Goal: Information Seeking & Learning: Learn about a topic

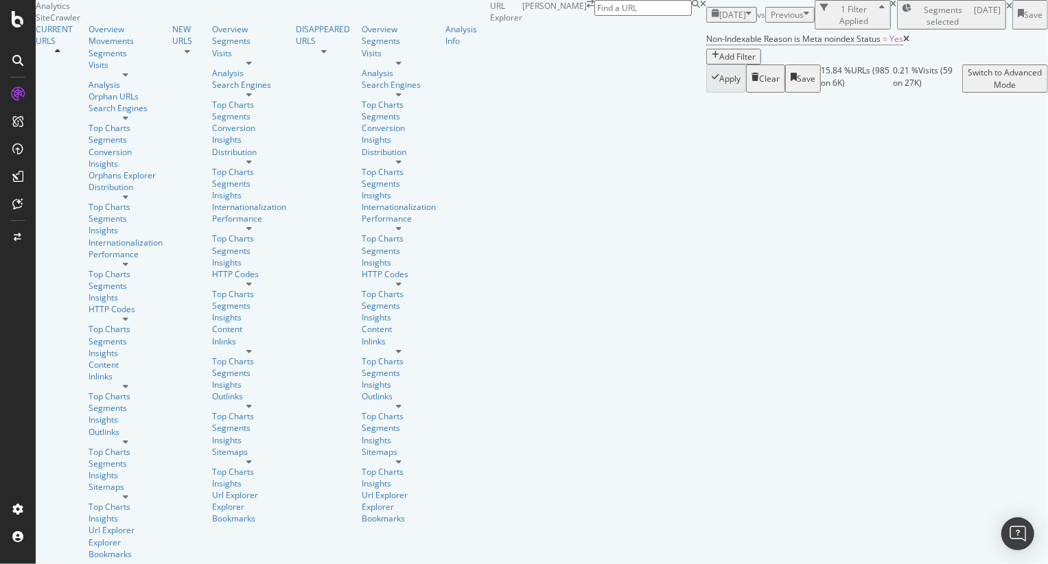
click at [720, 21] on span "[DATE]" at bounding box center [733, 15] width 27 height 12
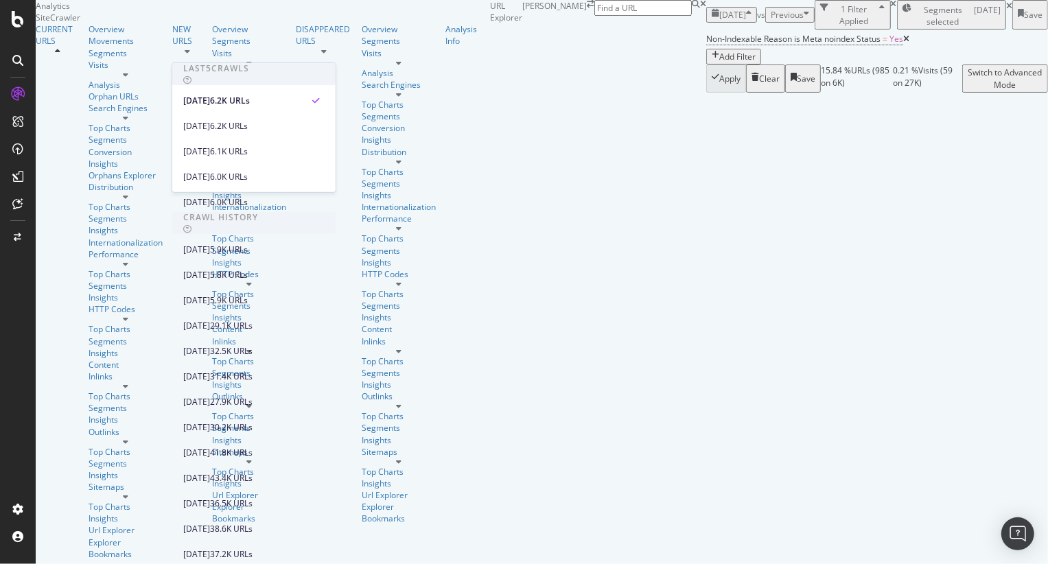
click at [707, 92] on div "Apply Clear Save 15.84 % URLs ( 985 on 6K ) 0.21 % Visits ( 59 on 27K ) Switch …" at bounding box center [878, 78] width 342 height 27
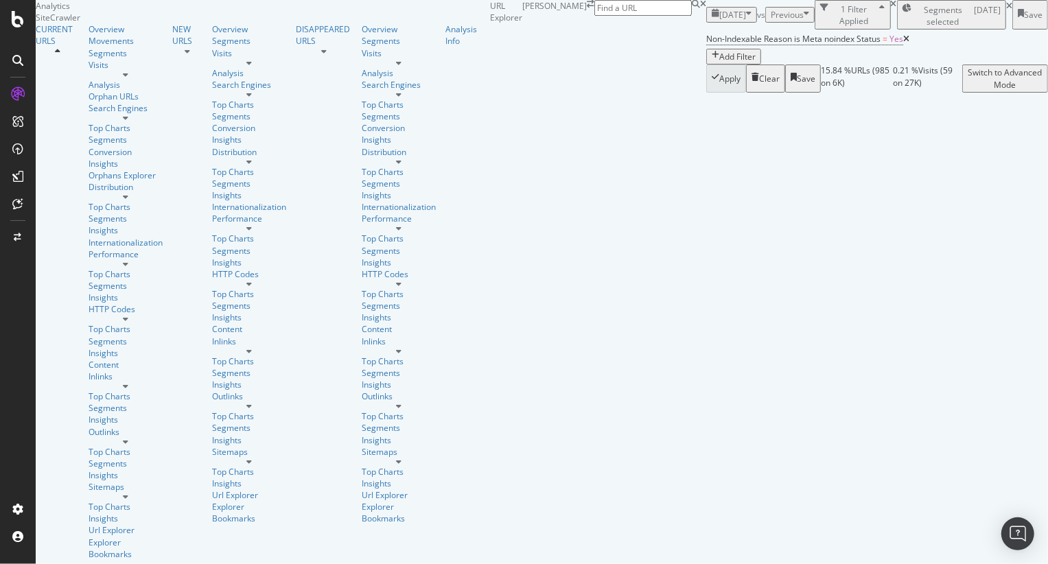
scroll to position [207, 0]
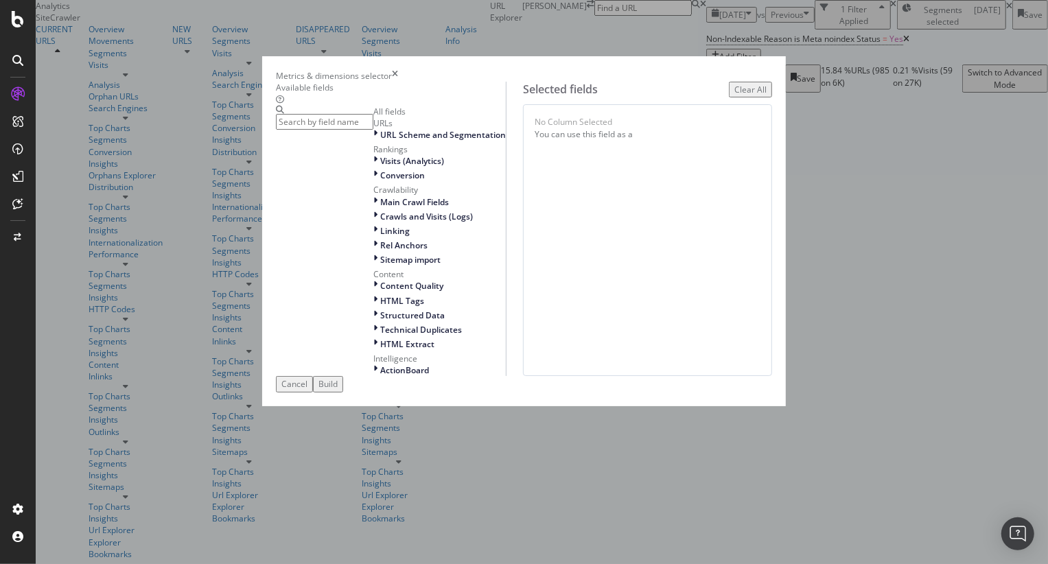
click at [374, 124] on input "modal" at bounding box center [325, 122] width 98 height 16
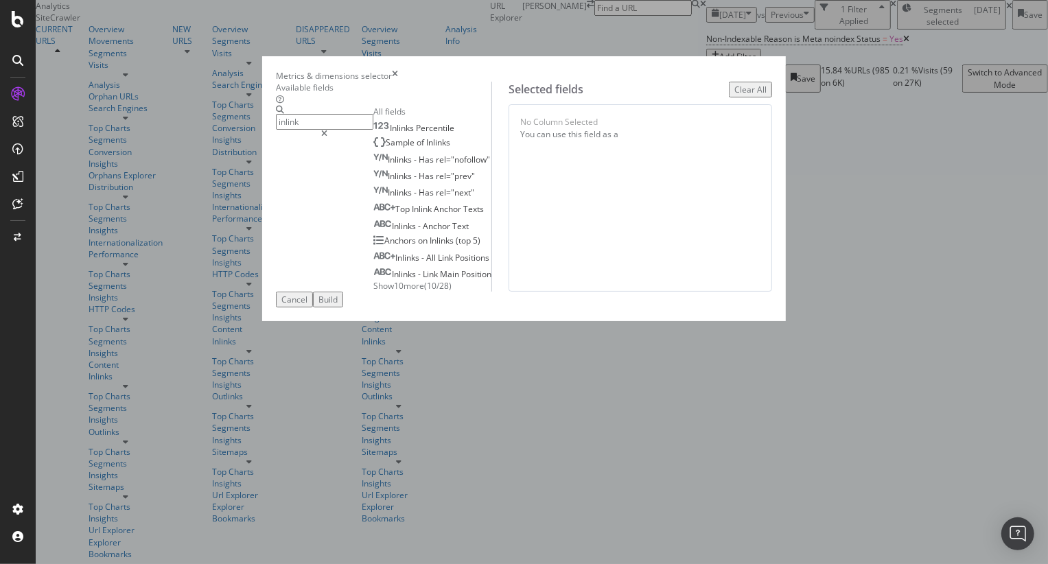
type input "inlink"
click at [374, 292] on span "Show 10 more" at bounding box center [399, 286] width 51 height 12
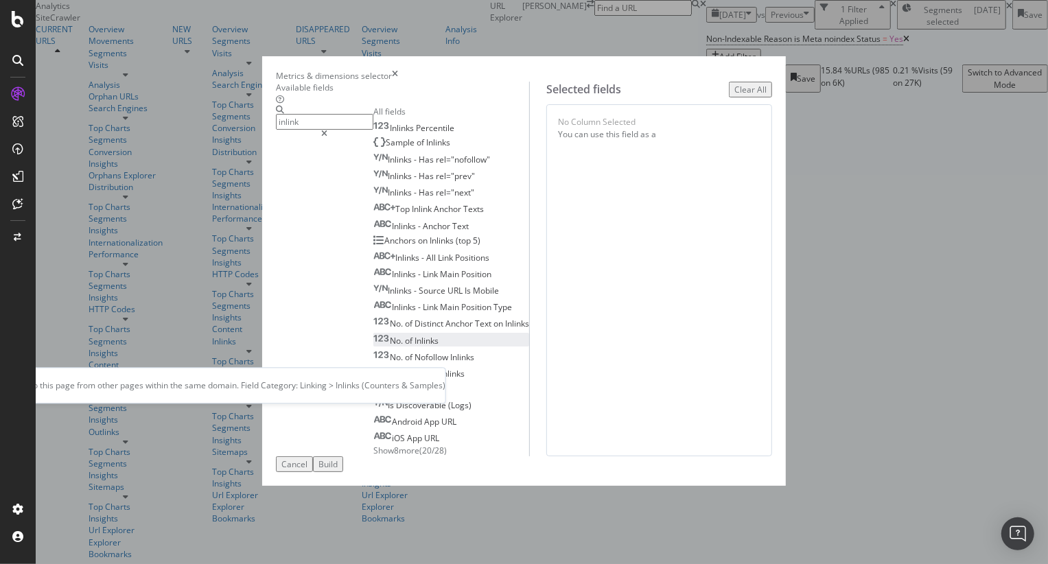
click at [415, 347] on span "Inlinks" at bounding box center [427, 341] width 24 height 12
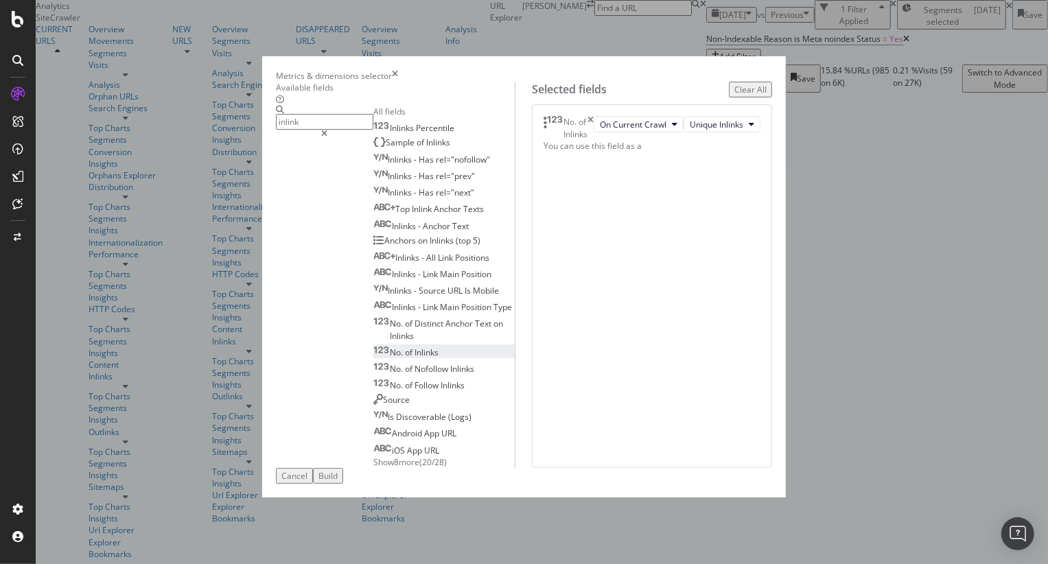
click at [343, 484] on button "Build" at bounding box center [328, 476] width 30 height 16
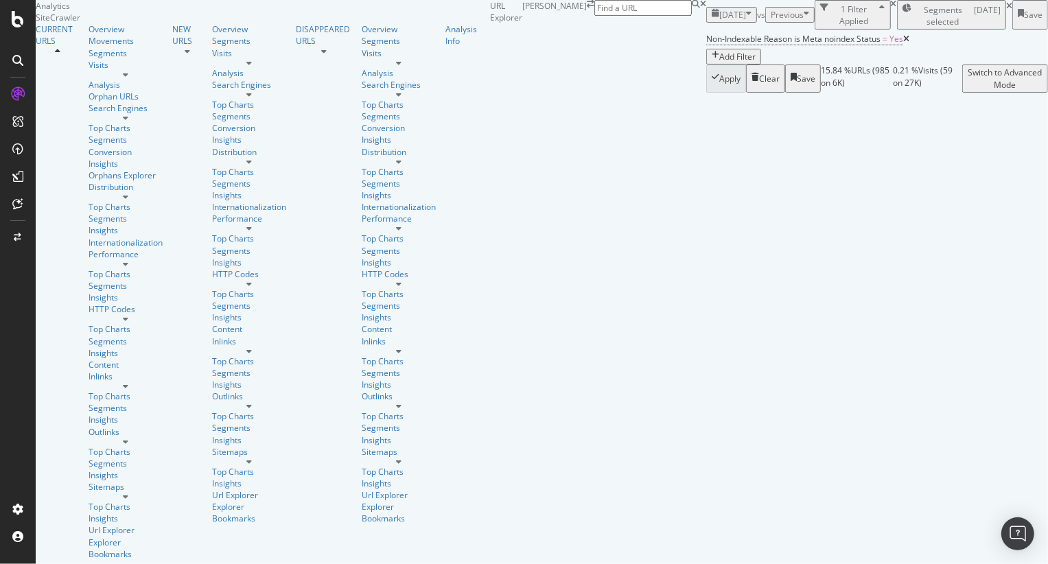
scroll to position [209, 0]
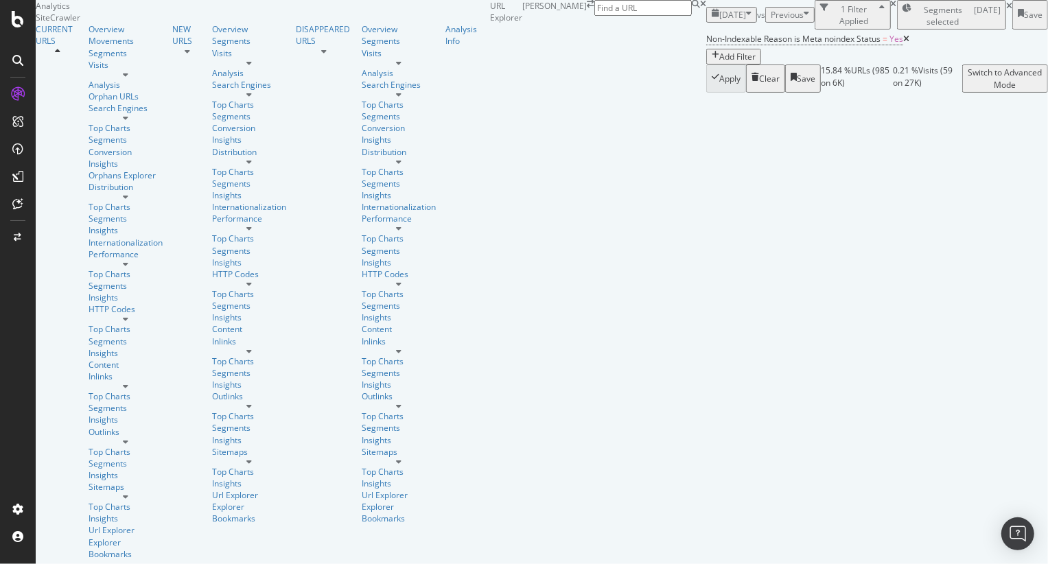
click at [707, 45] on span "Non-Indexable Reason is Meta noindex Status" at bounding box center [794, 39] width 174 height 12
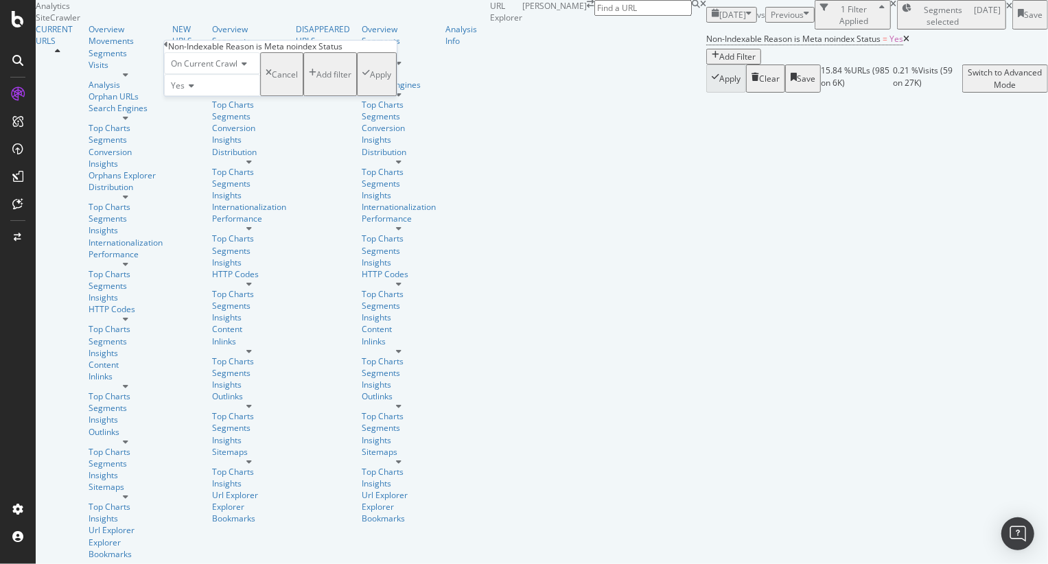
click at [175, 52] on div "Non-Indexable Reason is Meta noindex Status" at bounding box center [280, 47] width 233 height 12
click at [168, 49] on icon at bounding box center [166, 45] width 4 height 8
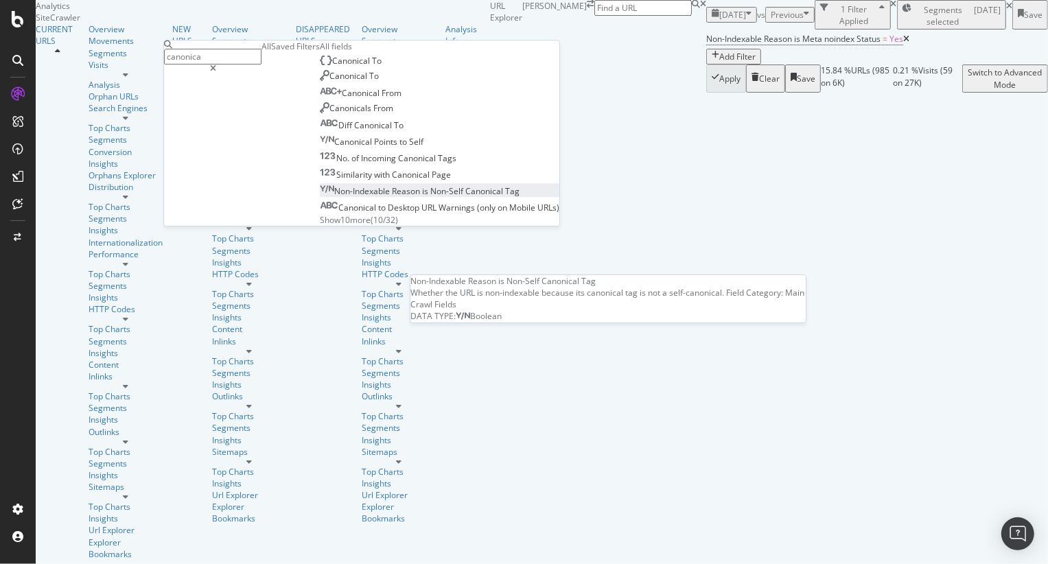
type input "canonica"
click at [431, 197] on span "Non-Self" at bounding box center [448, 191] width 35 height 12
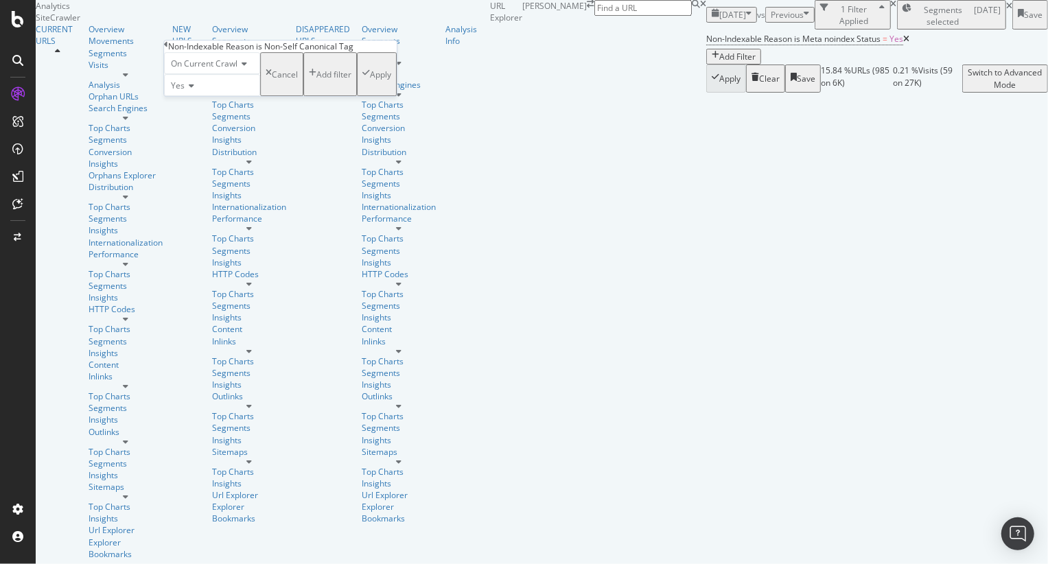
click at [371, 96] on div "On Current Crawl Yes Cancel Add filter Apply" at bounding box center [280, 74] width 233 height 44
click at [370, 80] on div "Apply" at bounding box center [380, 75] width 21 height 12
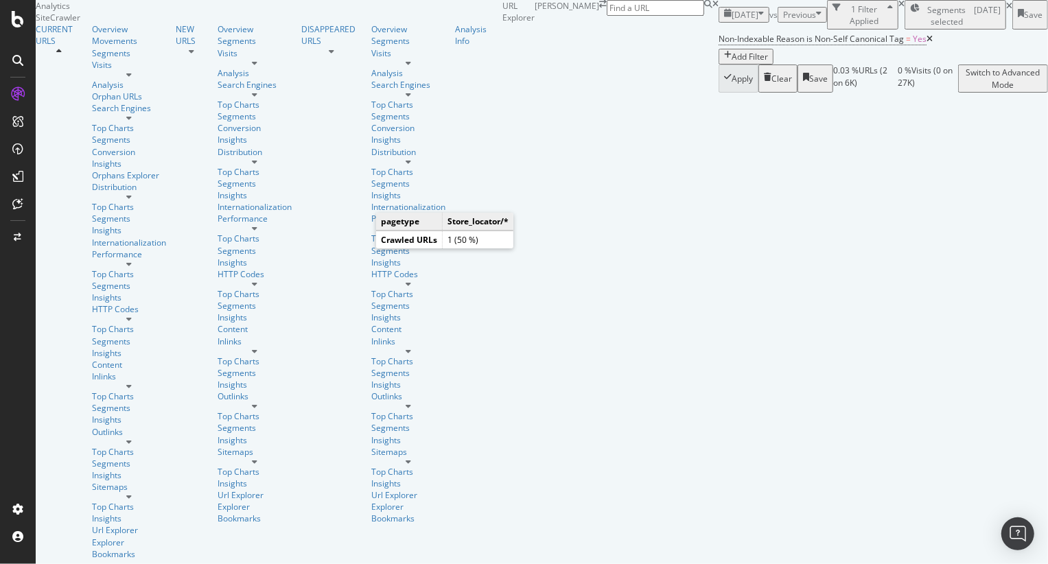
scroll to position [191, 0]
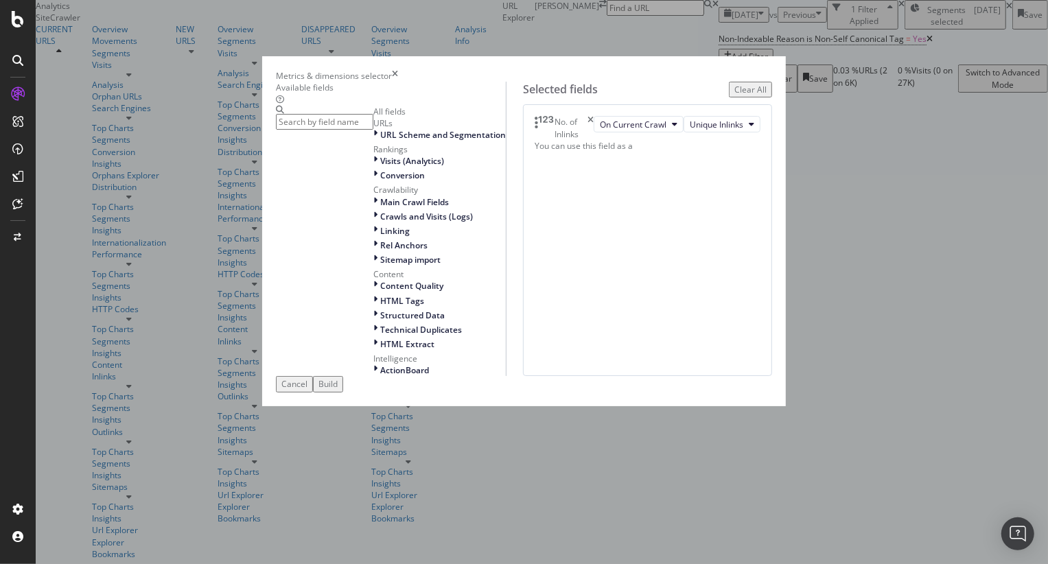
click at [374, 128] on input "modal" at bounding box center [325, 122] width 98 height 16
type input "s"
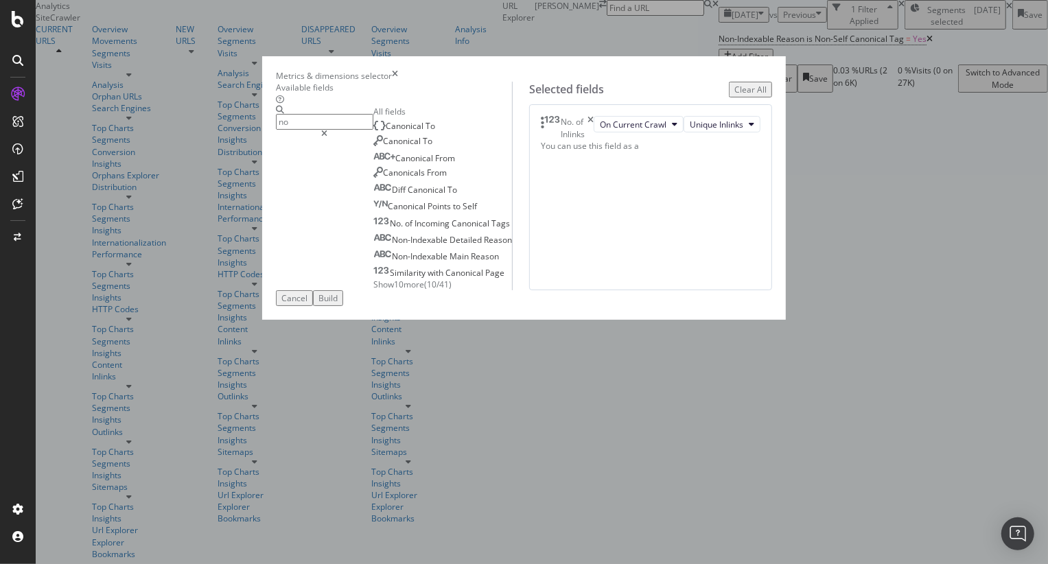
type input "n"
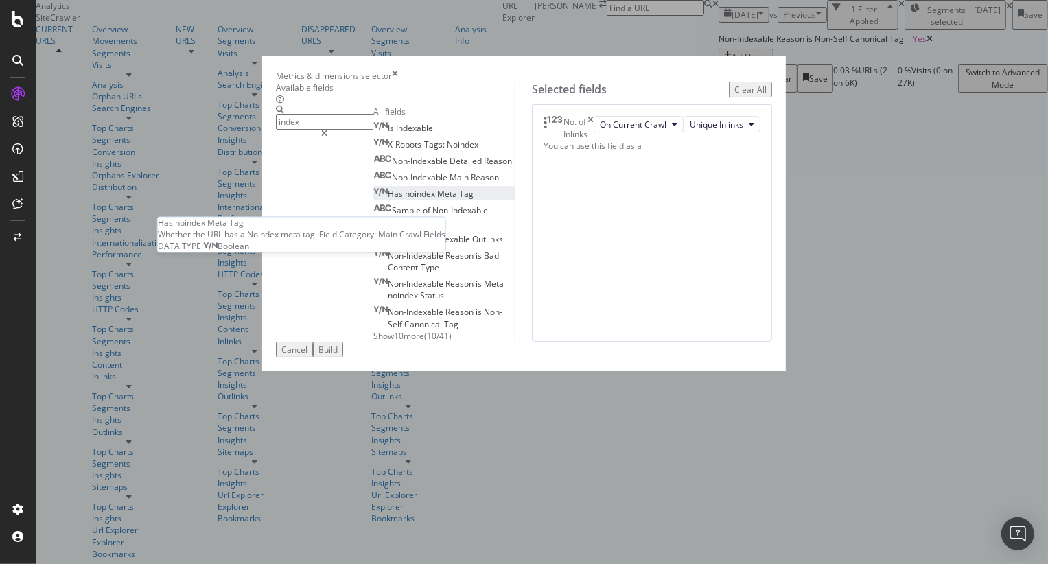
type input "index"
click at [405, 200] on span "noindex" at bounding box center [421, 194] width 32 height 12
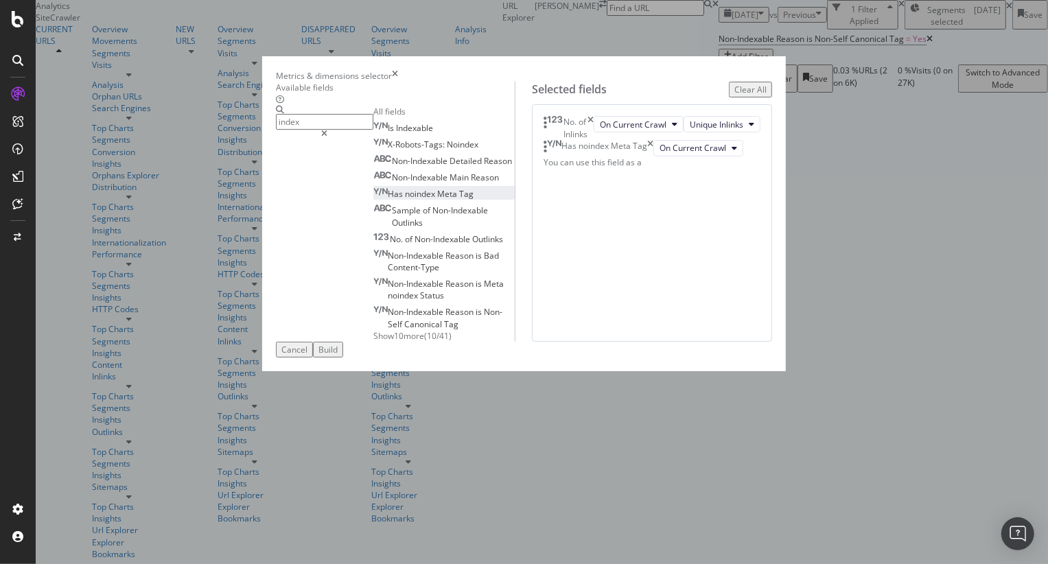
drag, startPoint x: 792, startPoint y: 517, endPoint x: 711, endPoint y: 325, distance: 208.0
click at [338, 356] on div "Build" at bounding box center [328, 350] width 19 height 12
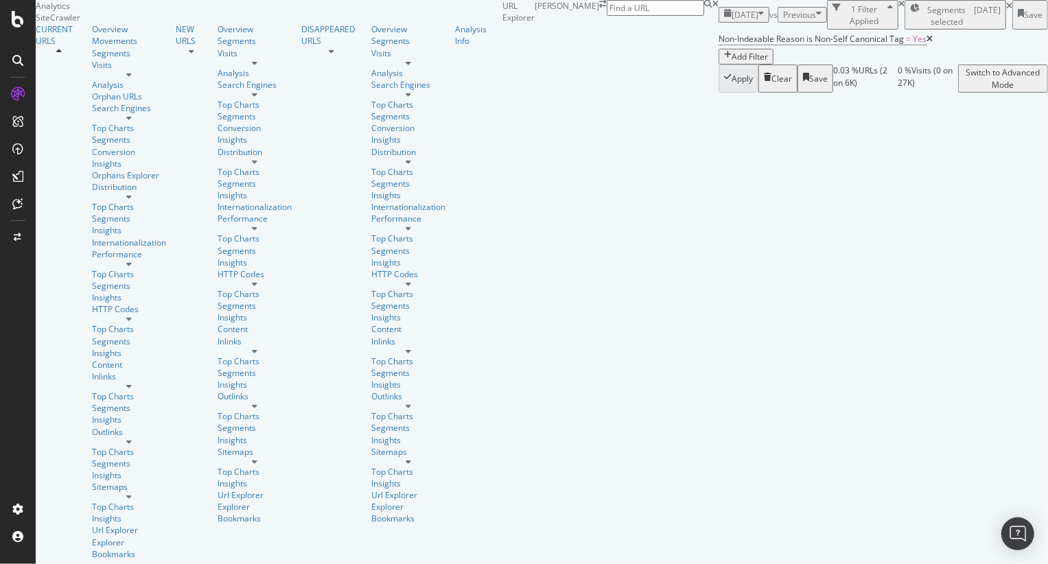
scroll to position [121, 0]
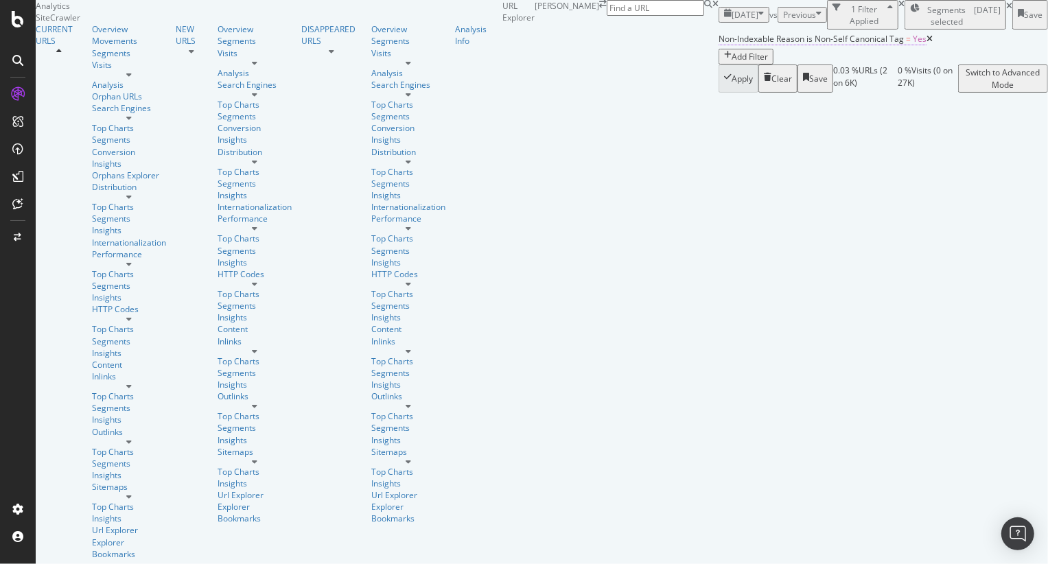
click at [719, 45] on span "Non-Indexable Reason is Non-Self Canonical Tag" at bounding box center [811, 39] width 185 height 12
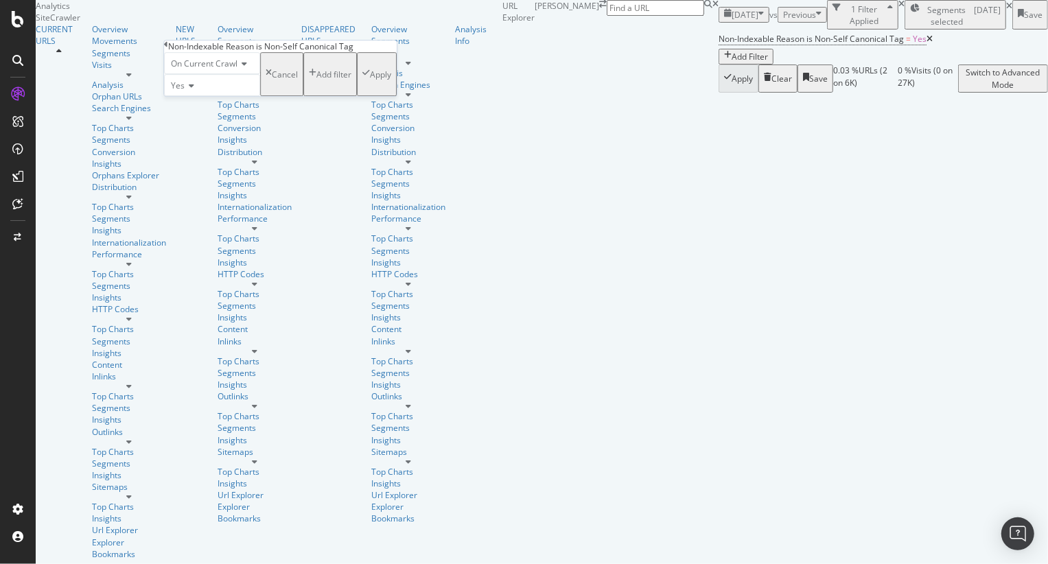
click at [168, 49] on icon at bounding box center [166, 45] width 4 height 8
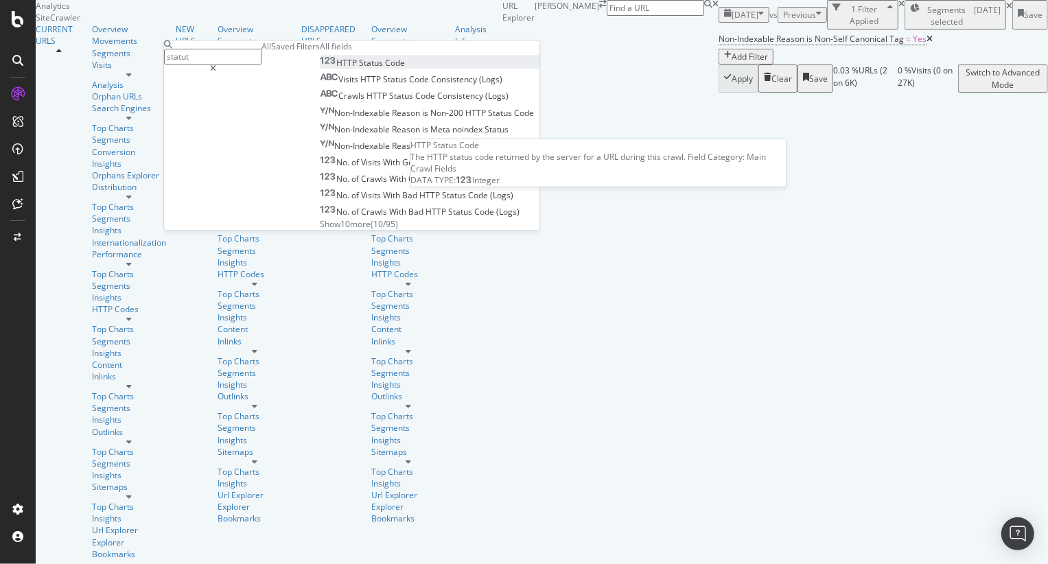
type input "statut"
click at [320, 69] on div "HTTP Status Code" at bounding box center [362, 63] width 85 height 12
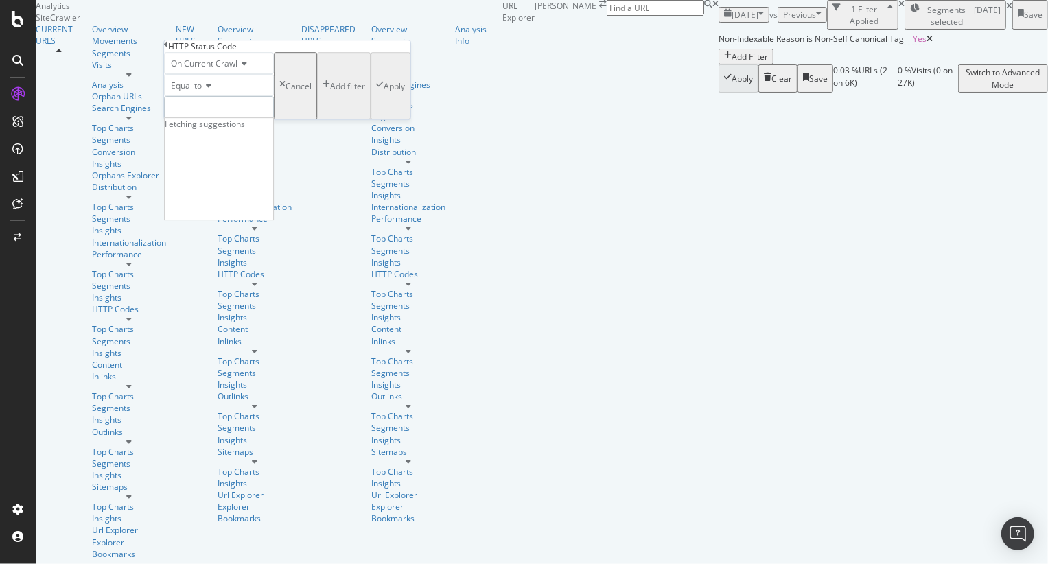
click at [274, 119] on input "number" at bounding box center [219, 107] width 110 height 23
click at [202, 91] on span "Equal to" at bounding box center [186, 86] width 31 height 12
click at [205, 198] on div "Between" at bounding box center [219, 190] width 108 height 14
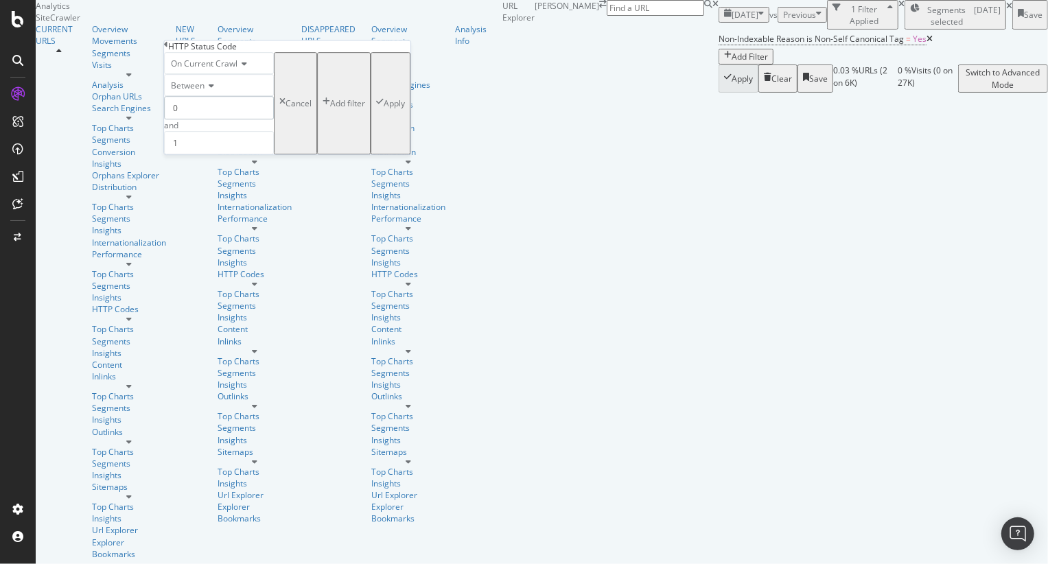
click at [187, 119] on input "0" at bounding box center [219, 107] width 110 height 23
type input "300"
click at [200, 154] on input "1" at bounding box center [219, 142] width 110 height 23
type input "399"
click at [384, 109] on div "Apply" at bounding box center [394, 104] width 21 height 12
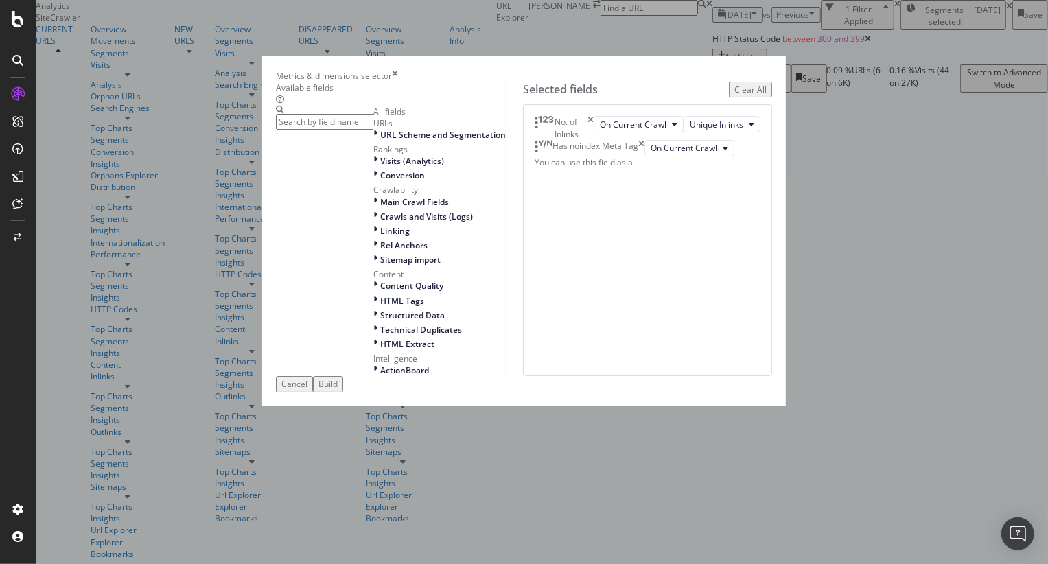
click at [374, 128] on input "modal" at bounding box center [325, 122] width 98 height 16
click at [594, 136] on icon "times" at bounding box center [591, 127] width 6 height 23
click at [645, 133] on icon "times" at bounding box center [642, 124] width 6 height 16
click at [313, 392] on button "Cancel" at bounding box center [294, 384] width 37 height 16
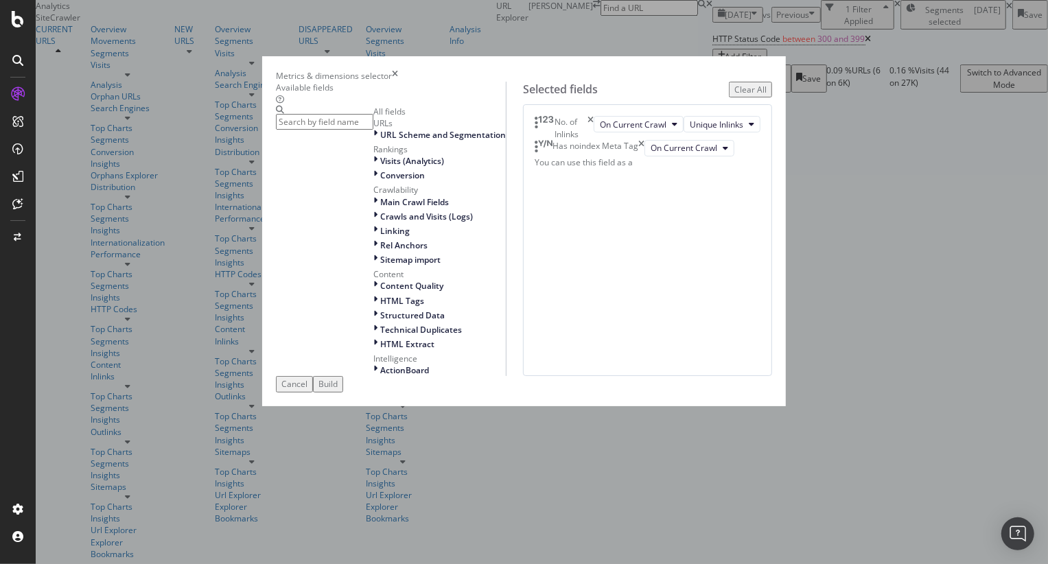
click at [374, 126] on input "modal" at bounding box center [325, 122] width 98 height 16
type input "t"
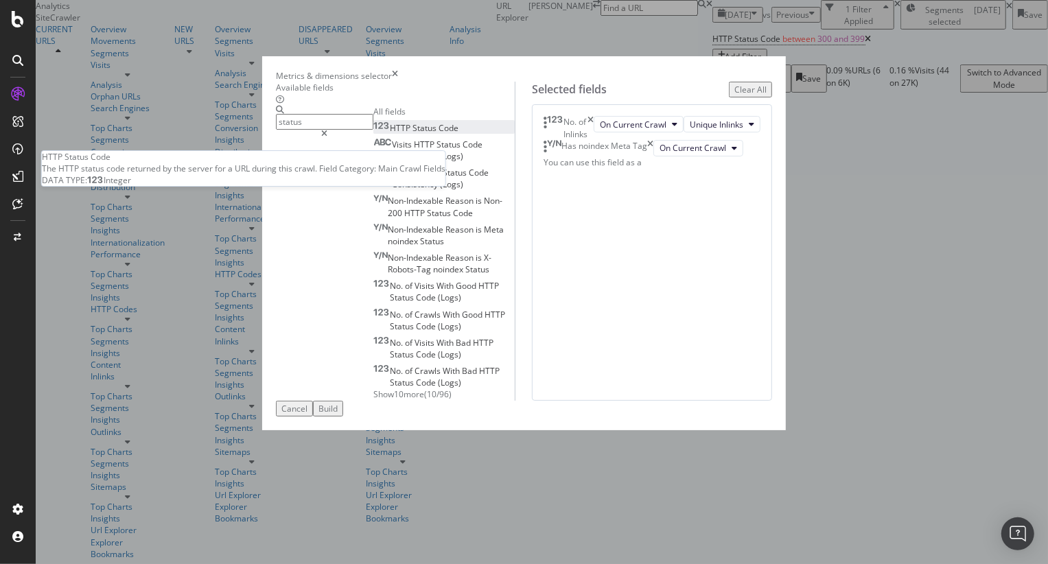
type input "status"
click at [374, 134] on div "HTTP Status Code" at bounding box center [416, 128] width 85 height 12
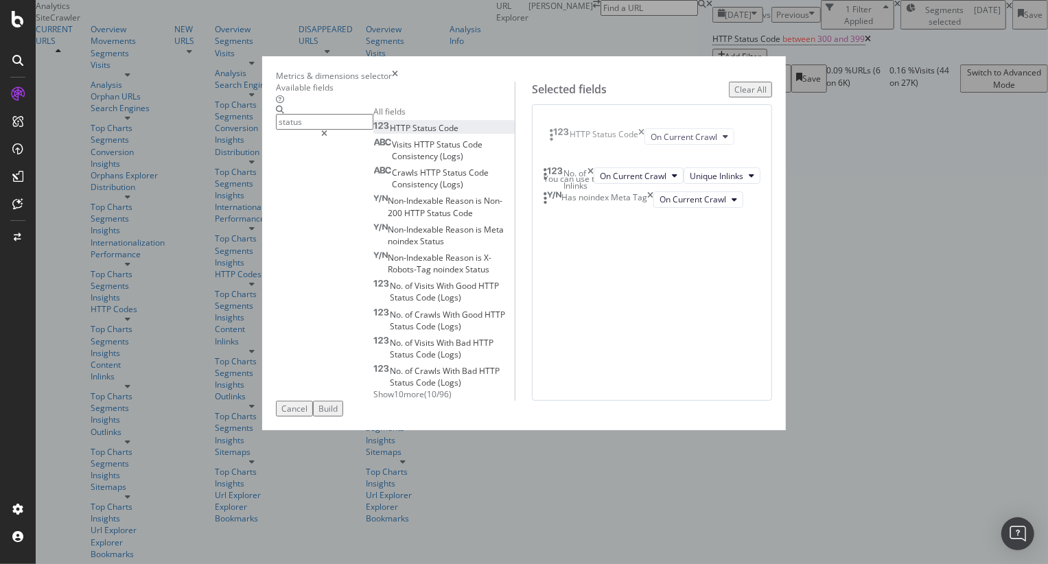
drag, startPoint x: 562, startPoint y: 242, endPoint x: 559, endPoint y: 139, distance: 103.7
click at [559, 139] on body "Analytics SiteCrawler CURRENT URLS Overview Movements Segments Visits Analysis …" at bounding box center [524, 282] width 1048 height 564
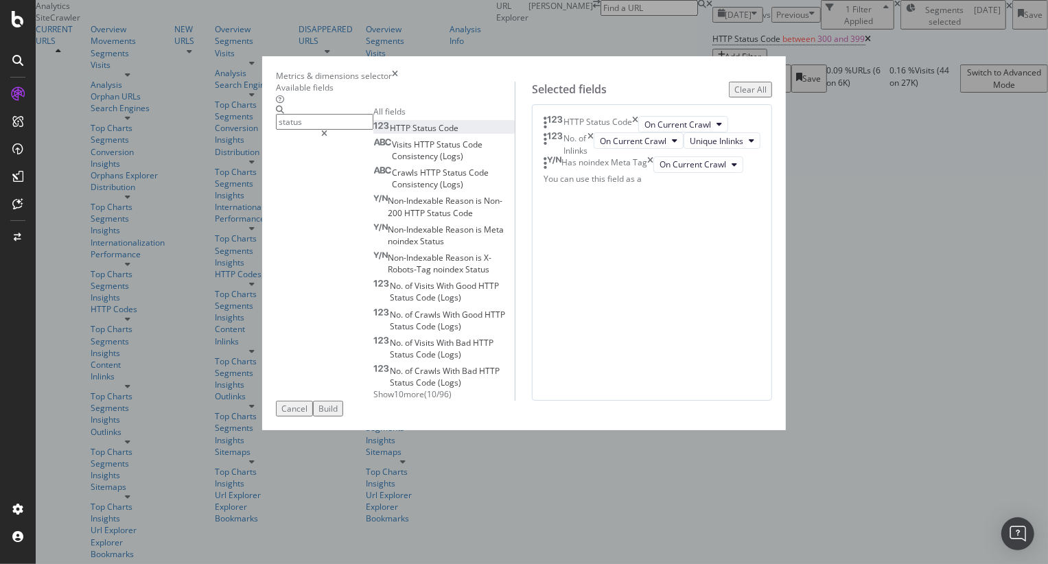
drag, startPoint x: 798, startPoint y: 240, endPoint x: 802, endPoint y: 255, distance: 15.7
click at [654, 173] on icon "times" at bounding box center [650, 165] width 6 height 16
click at [343, 417] on button "Build" at bounding box center [328, 409] width 30 height 16
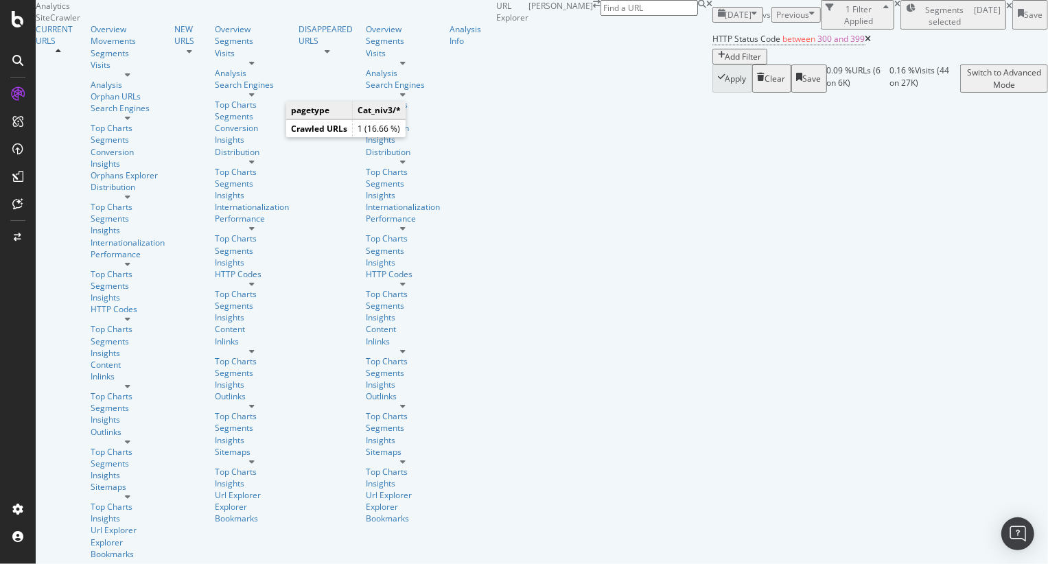
scroll to position [210, 0]
click at [783, 45] on span "between" at bounding box center [799, 39] width 33 height 12
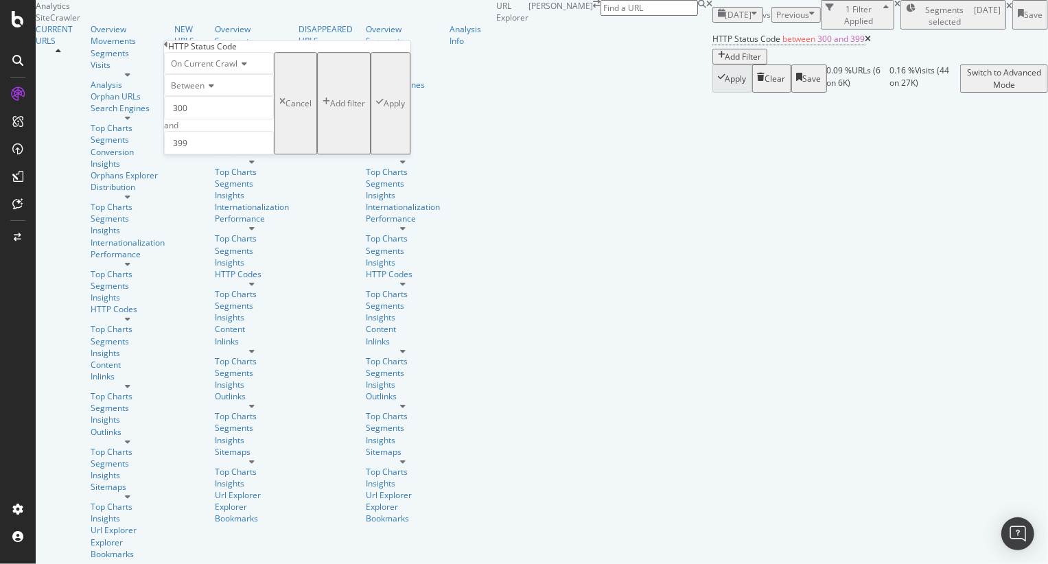
click at [168, 49] on icon at bounding box center [166, 45] width 4 height 8
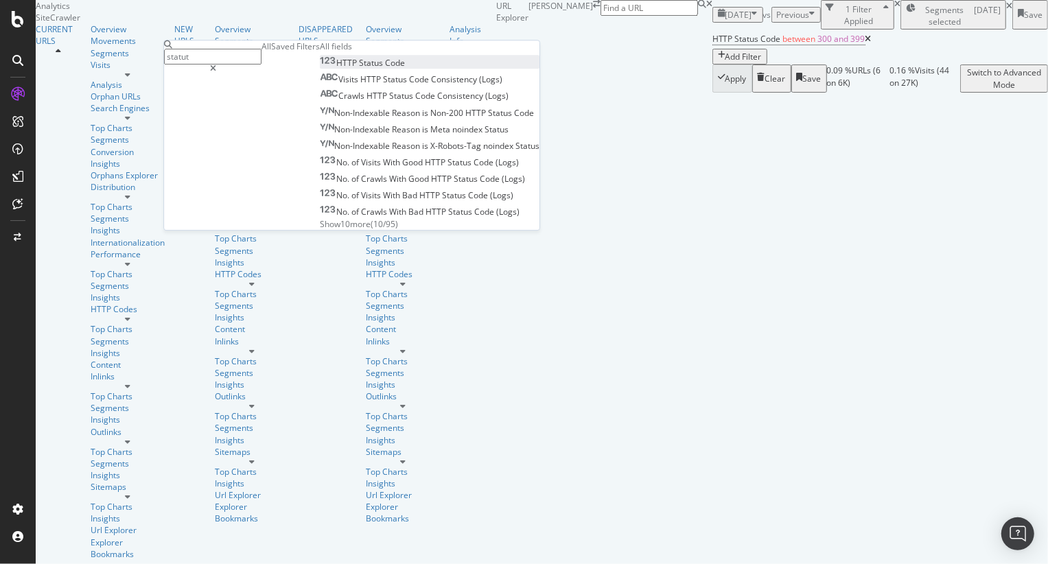
click at [359, 69] on span "Status" at bounding box center [372, 63] width 26 height 12
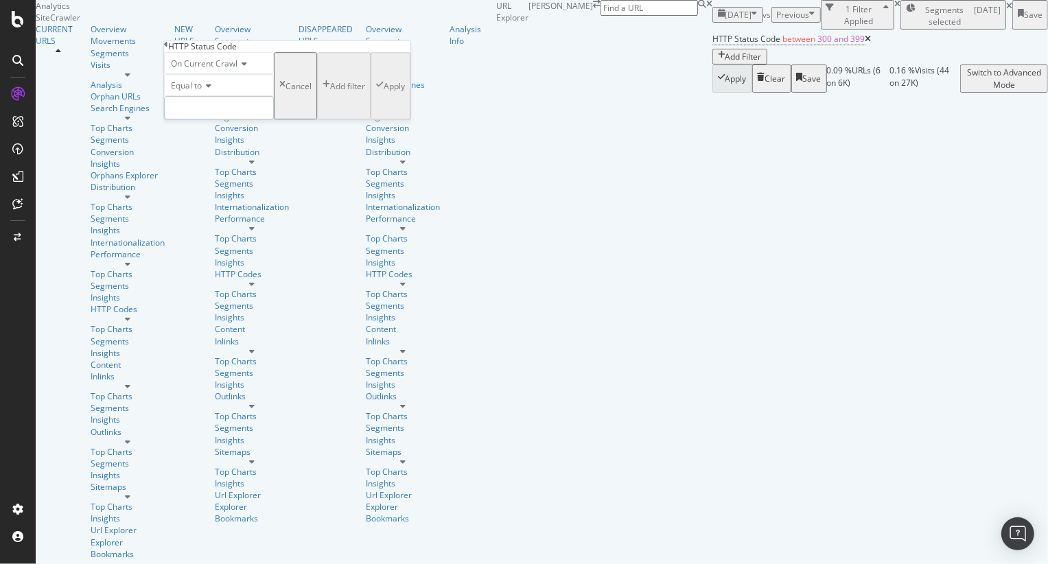
click at [216, 119] on input "number" at bounding box center [219, 107] width 110 height 23
click at [198, 162] on span "404" at bounding box center [204, 156] width 73 height 12
type input "404"
click at [384, 92] on div "Apply" at bounding box center [394, 86] width 21 height 12
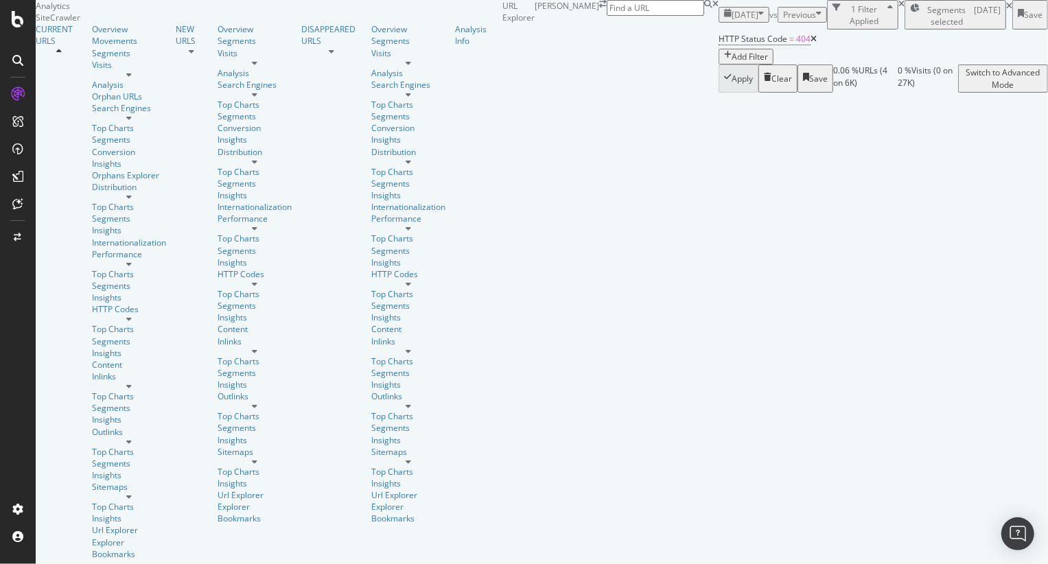
scroll to position [201, 0]
click at [790, 45] on span "=" at bounding box center [792, 39] width 5 height 12
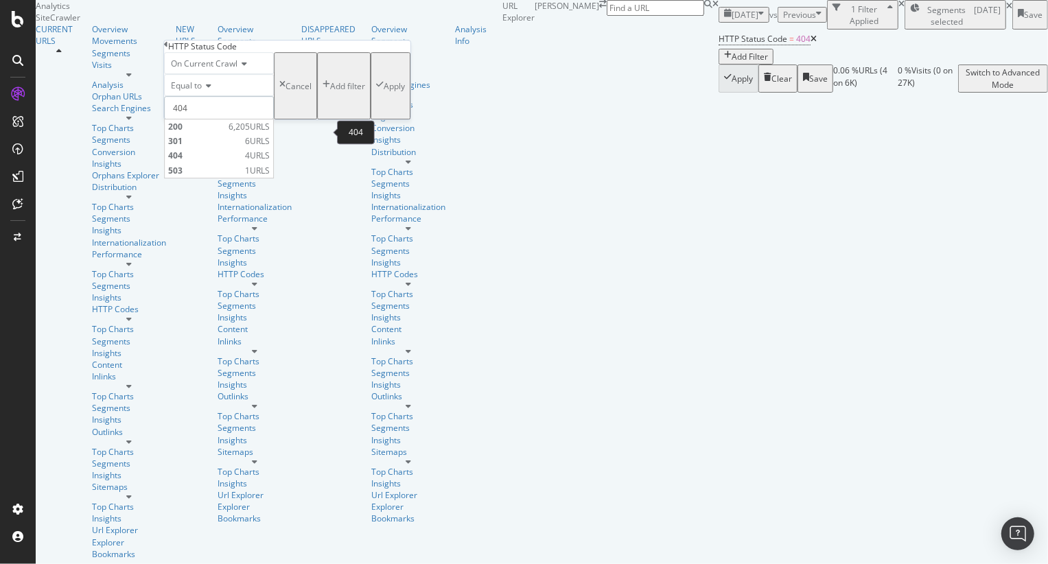
click at [198, 119] on input "404" at bounding box center [219, 107] width 110 height 23
click at [198, 176] on span "503" at bounding box center [204, 171] width 73 height 12
type input "503"
click at [197, 91] on span "Equal to" at bounding box center [186, 86] width 31 height 12
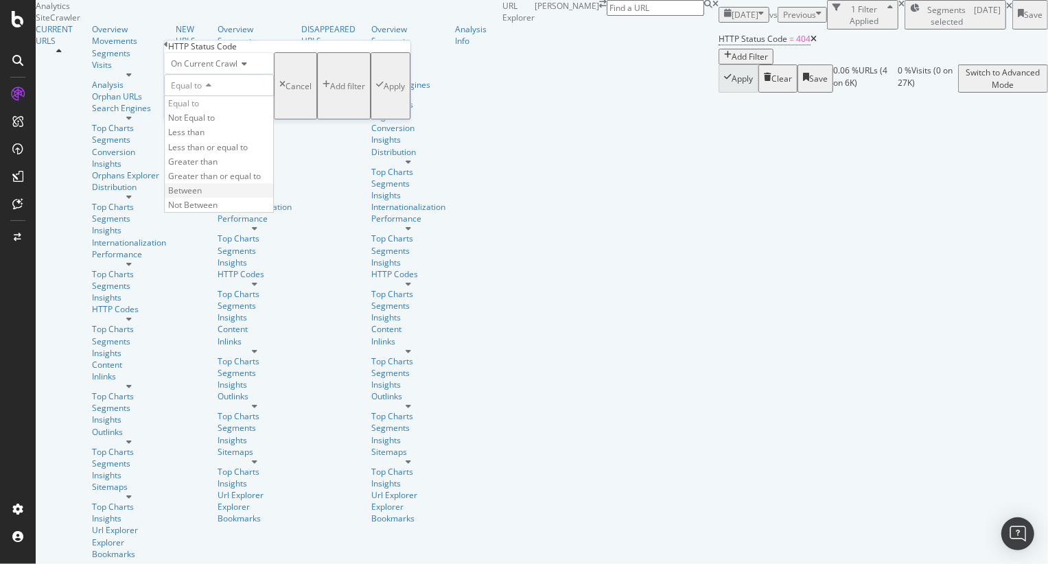
click at [194, 196] on span "Between" at bounding box center [185, 191] width 34 height 12
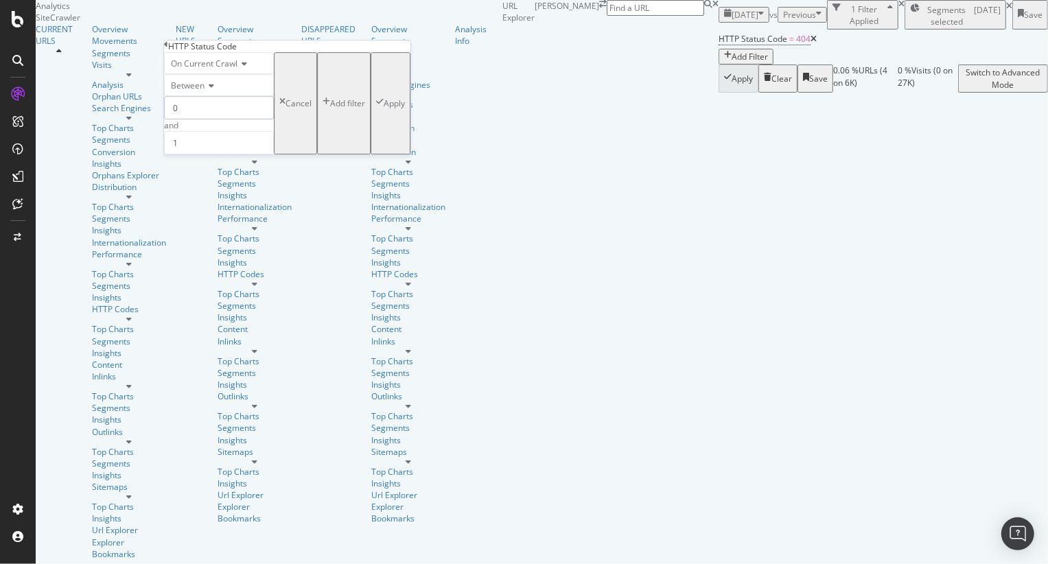
click at [197, 119] on input "0" at bounding box center [219, 107] width 110 height 23
type input "2"
type input "500"
click at [202, 154] on input "1" at bounding box center [219, 142] width 110 height 23
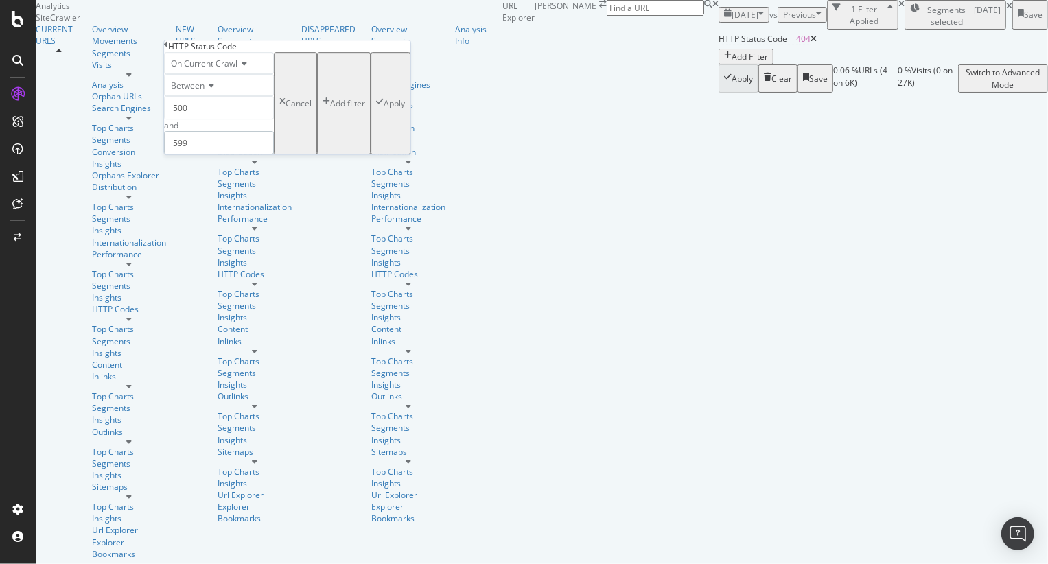
type input "599"
click at [384, 109] on div "Apply" at bounding box center [394, 104] width 21 height 12
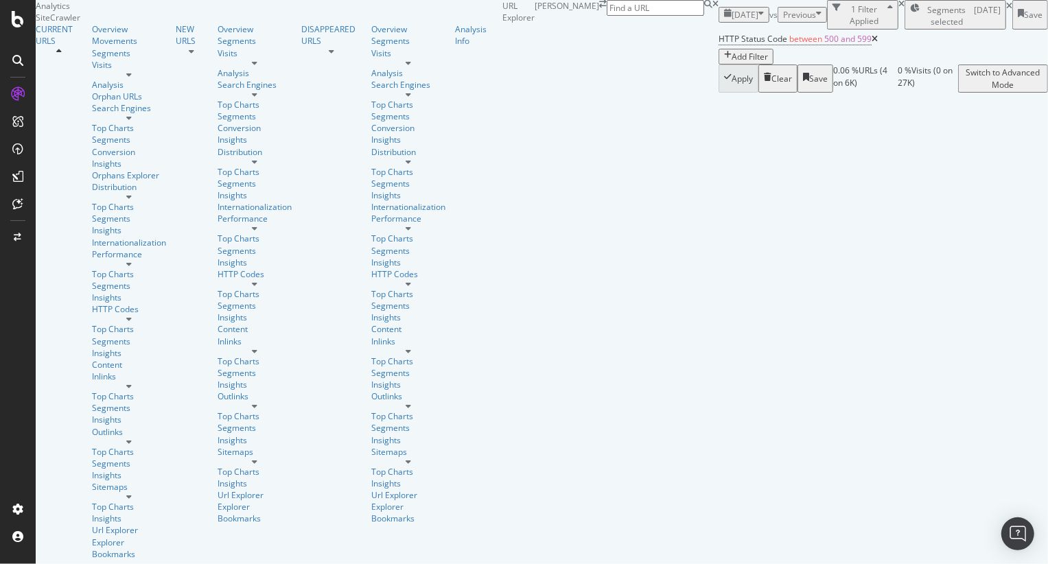
scroll to position [121, 0]
click at [1007, 10] on icon at bounding box center [1010, 6] width 6 height 8
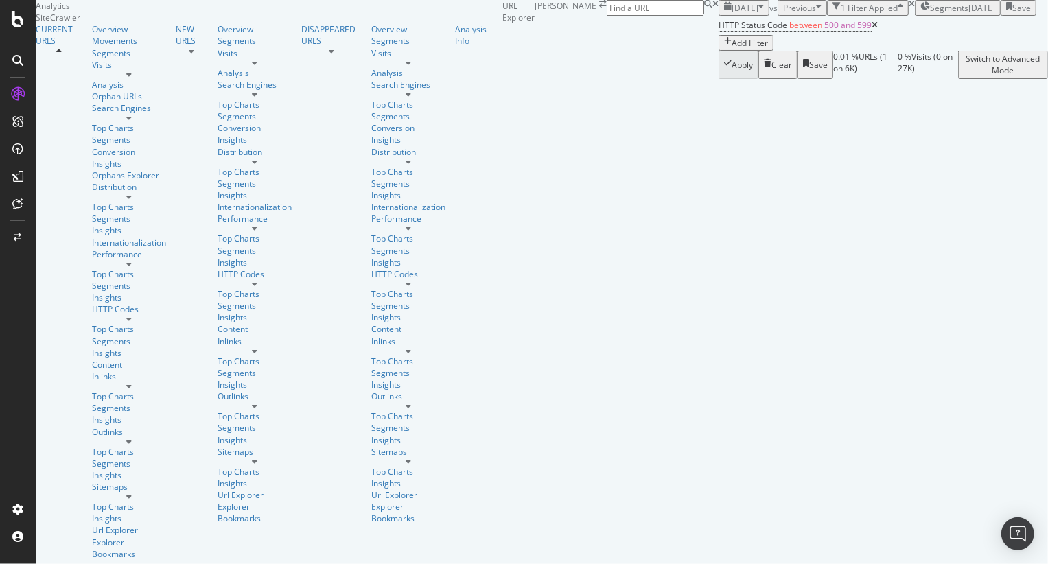
scroll to position [100, 0]
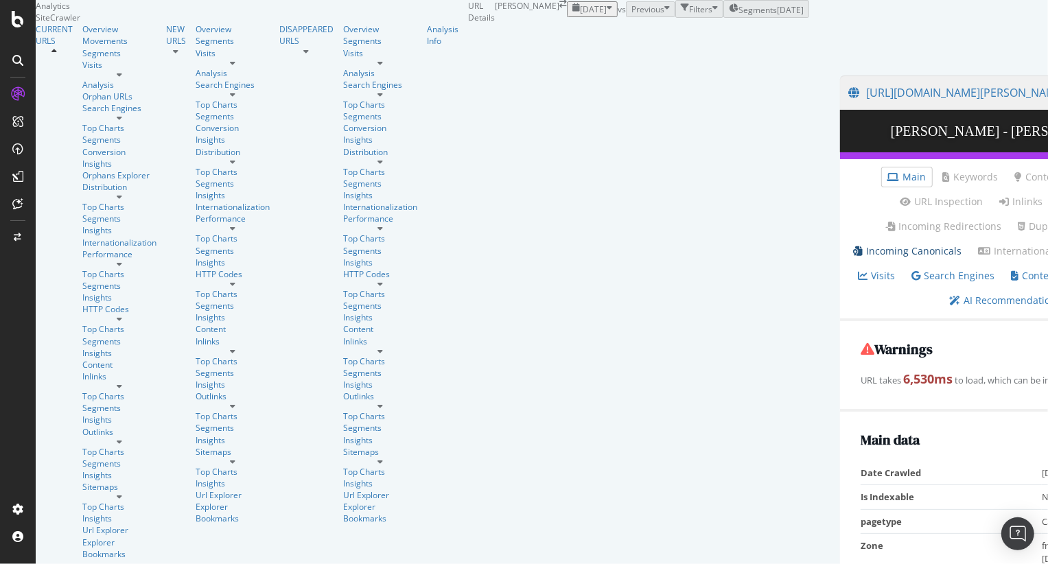
click at [853, 258] on link "Incoming Canonicals" at bounding box center [907, 251] width 108 height 14
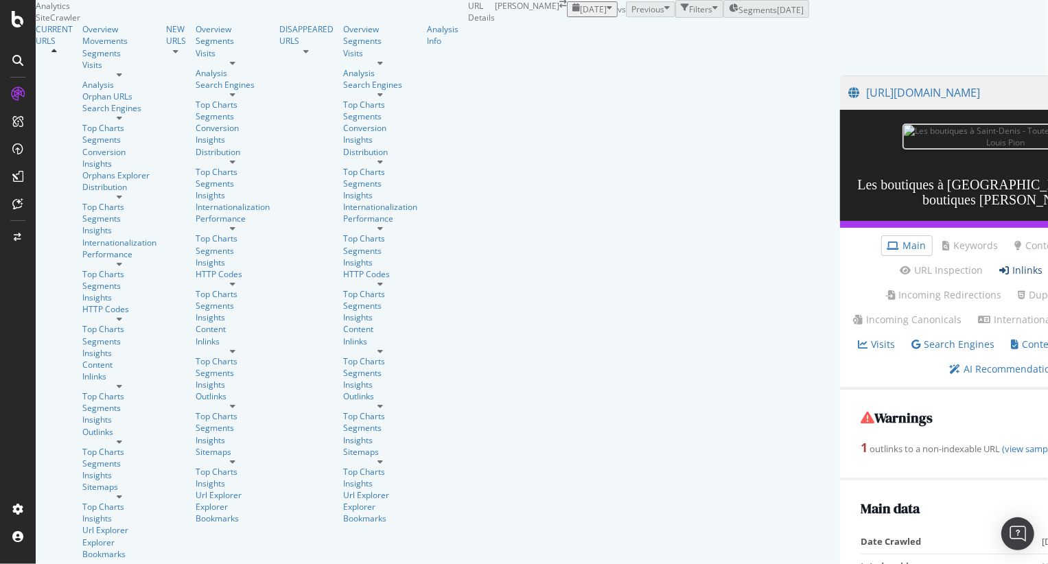
click at [1000, 277] on link "Inlinks" at bounding box center [1021, 271] width 43 height 14
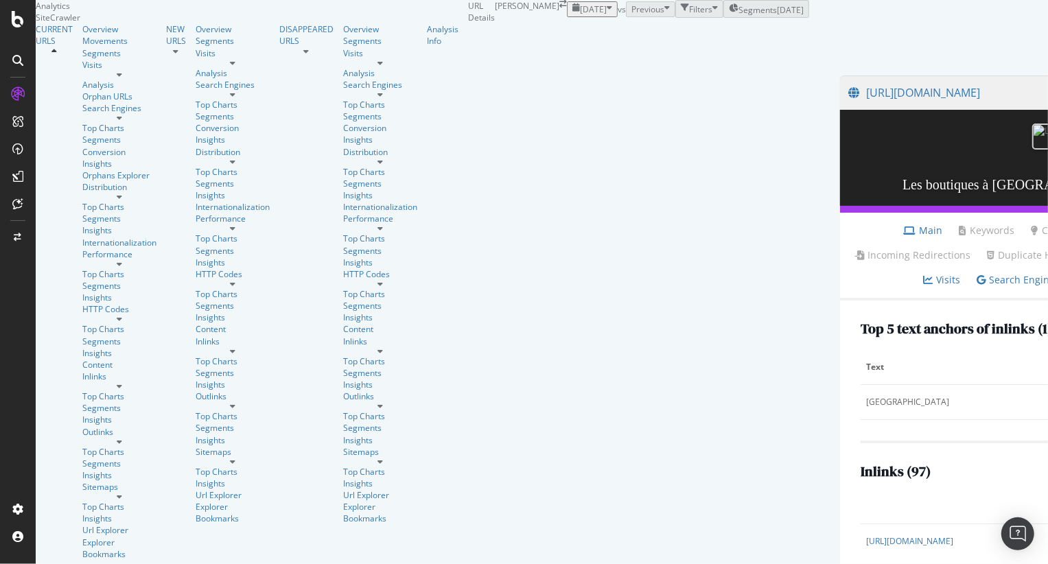
scroll to position [963, 0]
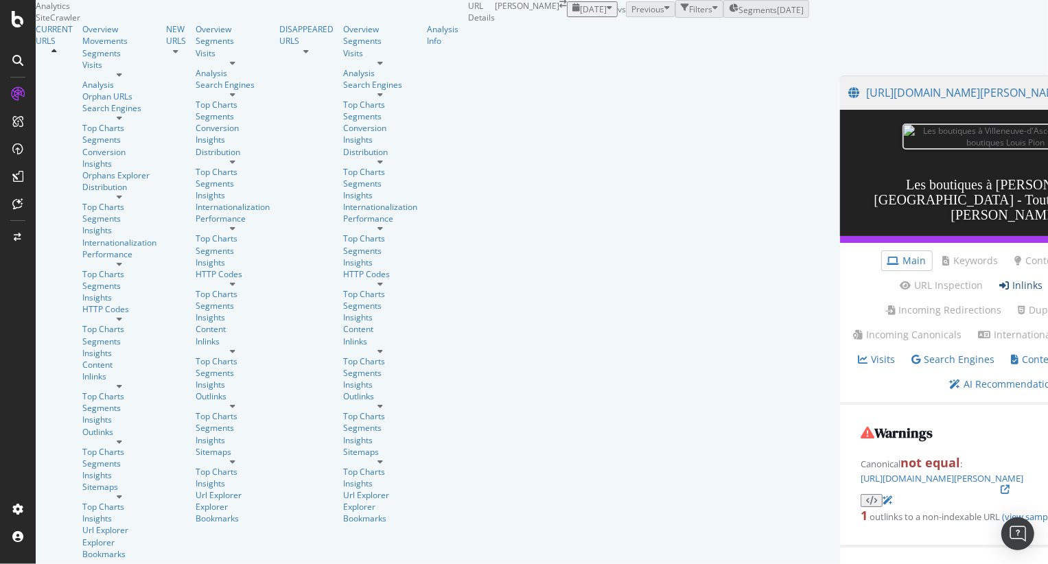
click at [1000, 293] on link "Inlinks" at bounding box center [1021, 286] width 43 height 14
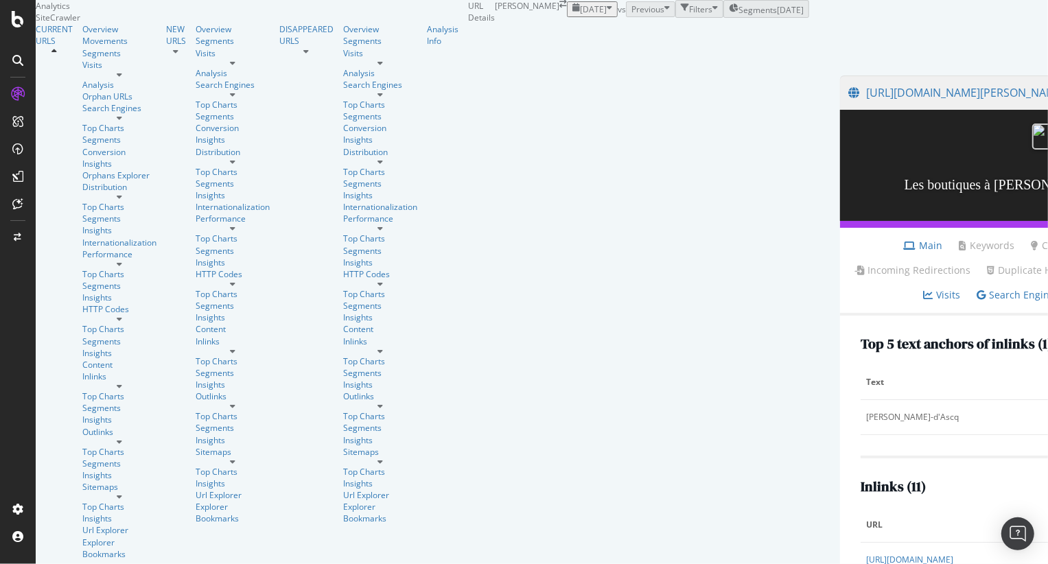
scroll to position [305, 0]
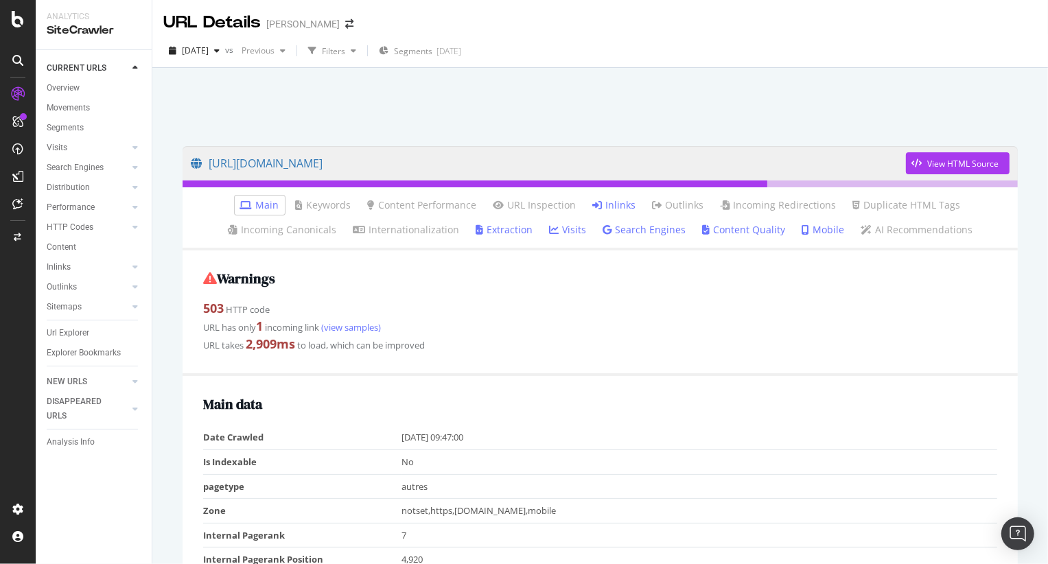
click at [608, 203] on link "Inlinks" at bounding box center [614, 205] width 43 height 14
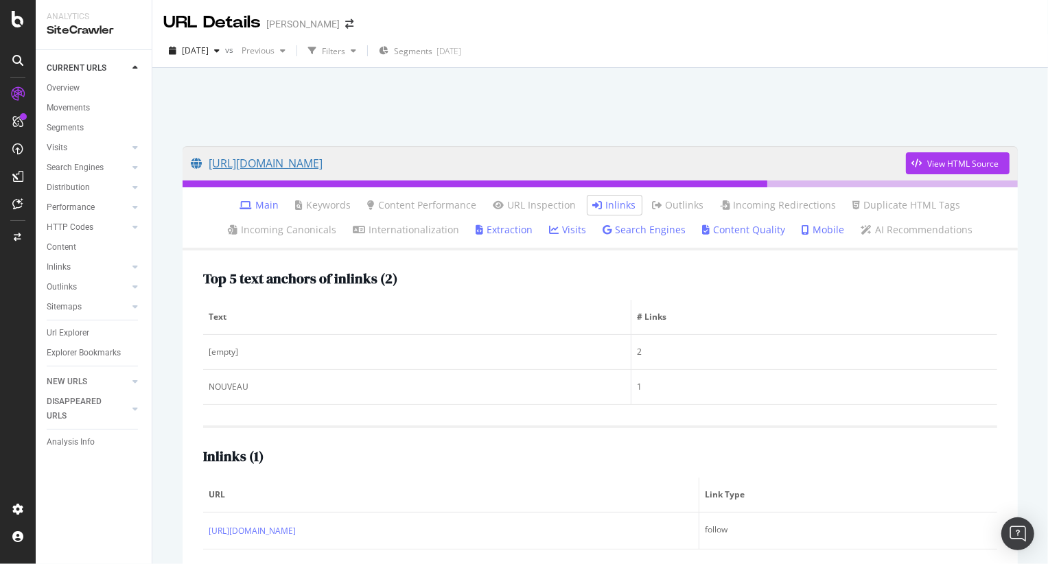
click at [329, 167] on link "[URL][DOMAIN_NAME]" at bounding box center [548, 163] width 715 height 34
